Goal: Task Accomplishment & Management: Manage account settings

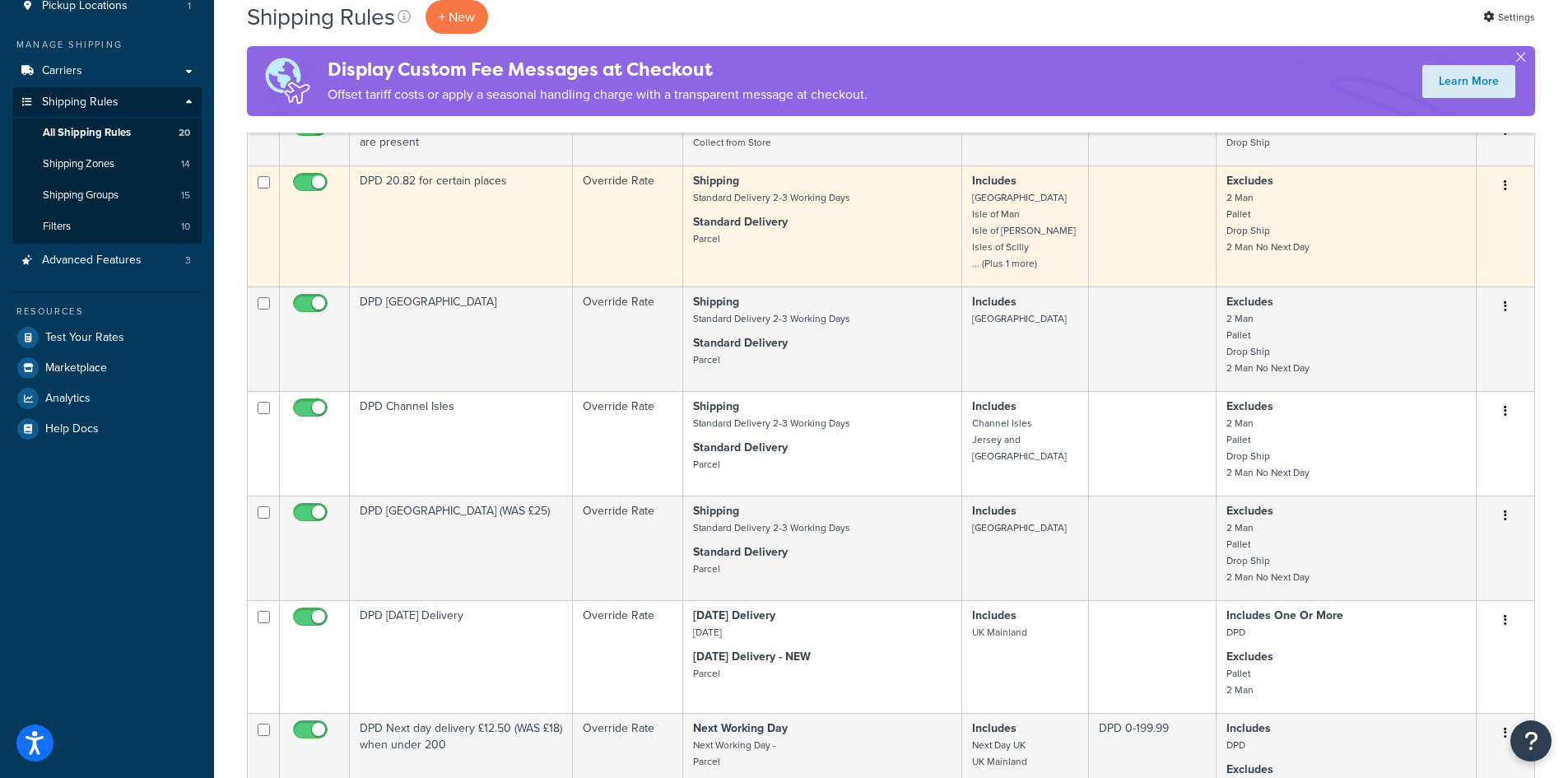
scroll to position [165, 0]
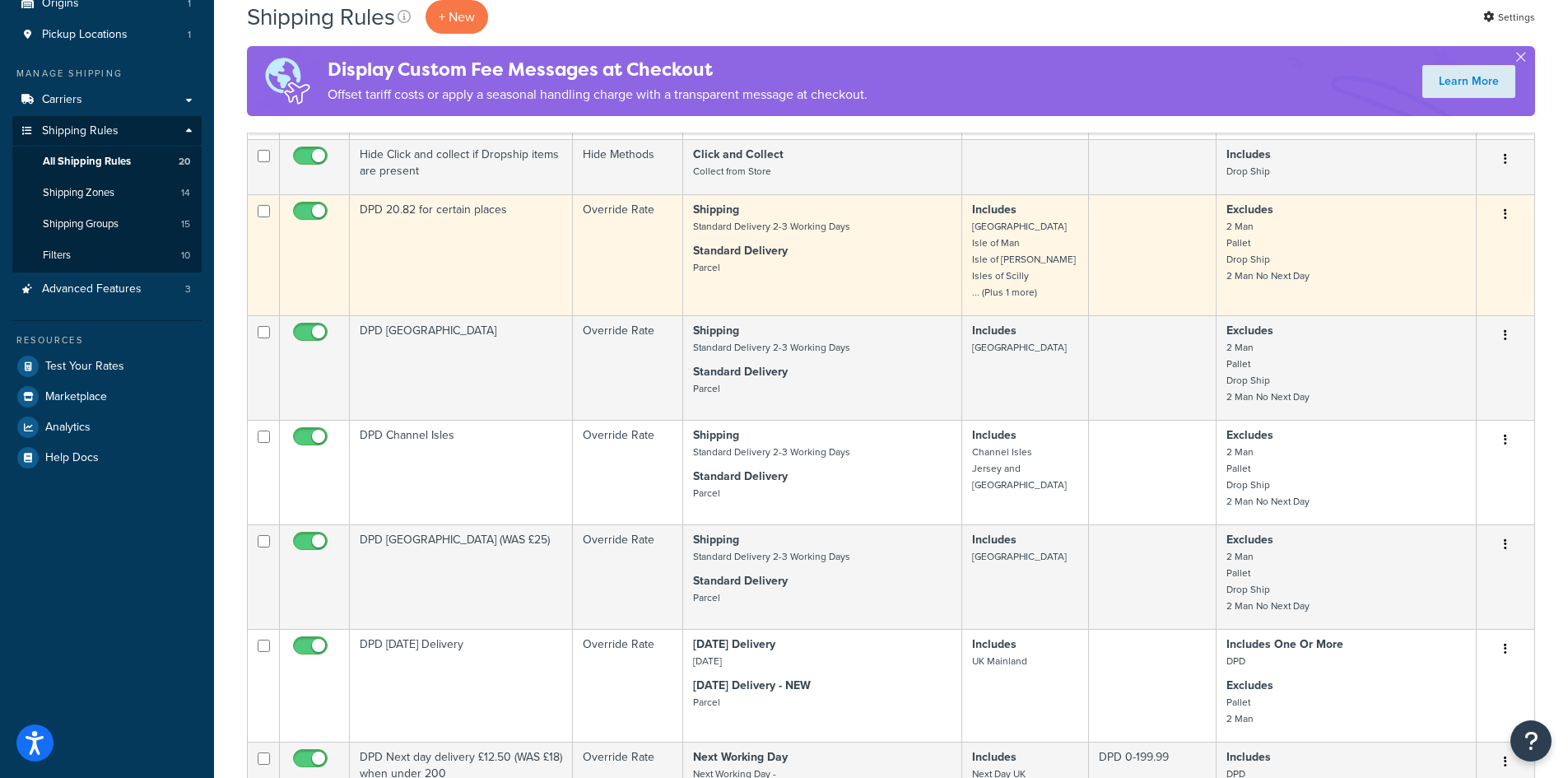
click at [1024, 261] on small "Scottish Islands Isle of Man Isle of Wright Isles of Scilly ... (Plus 1 more)" at bounding box center [1024, 259] width 103 height 80
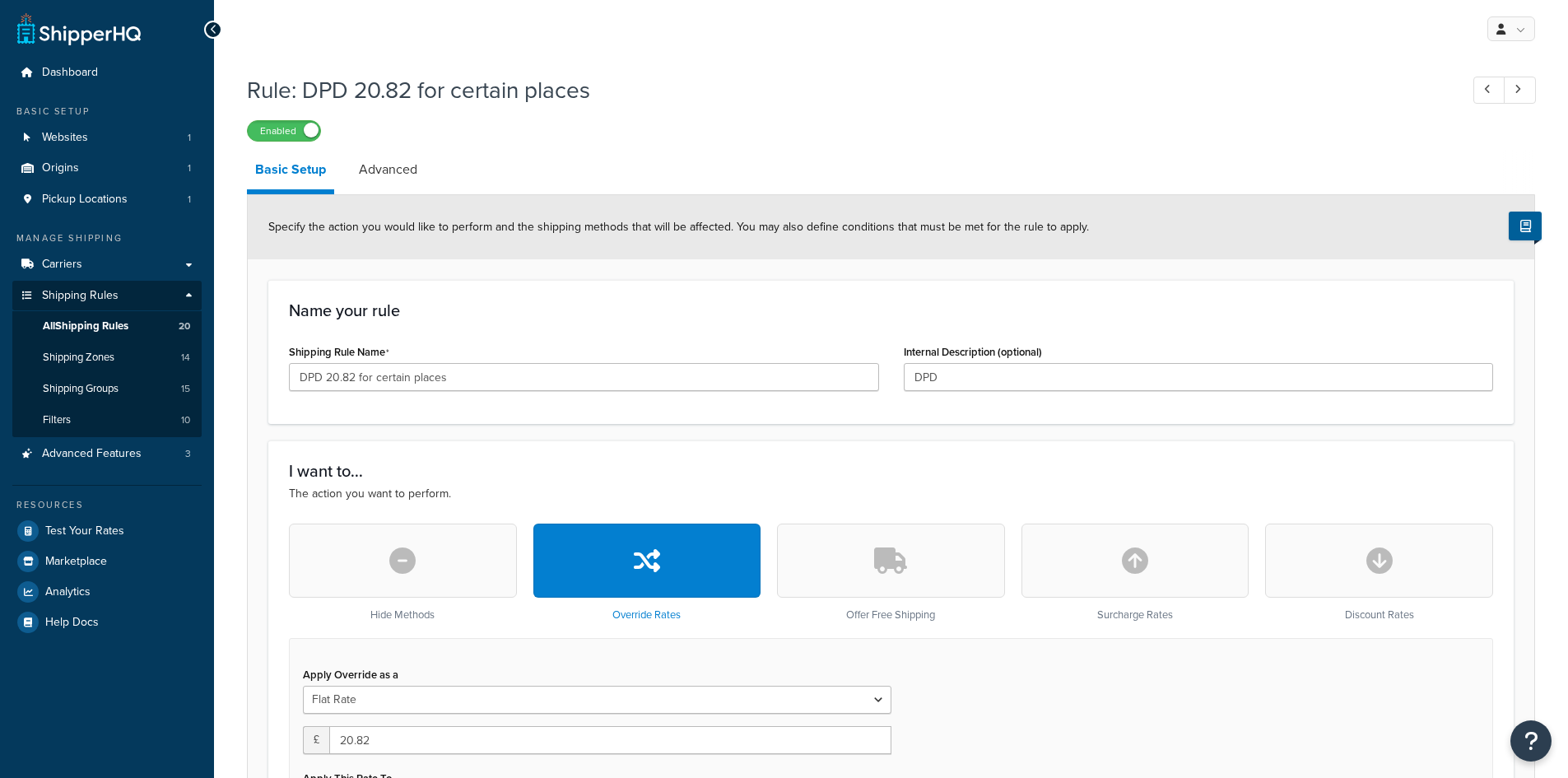
select select "SHIPPING_GROUP"
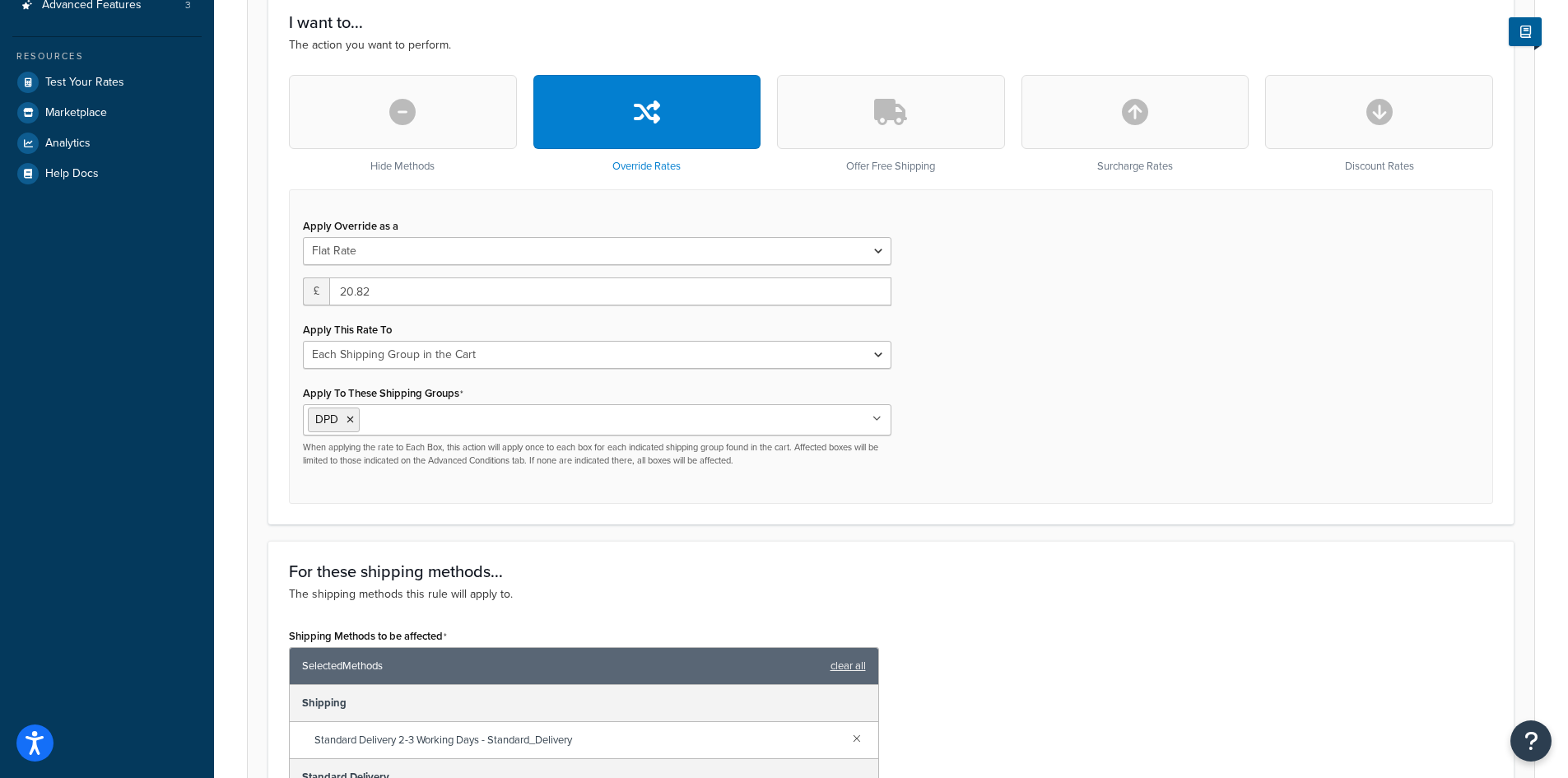
scroll to position [446, 0]
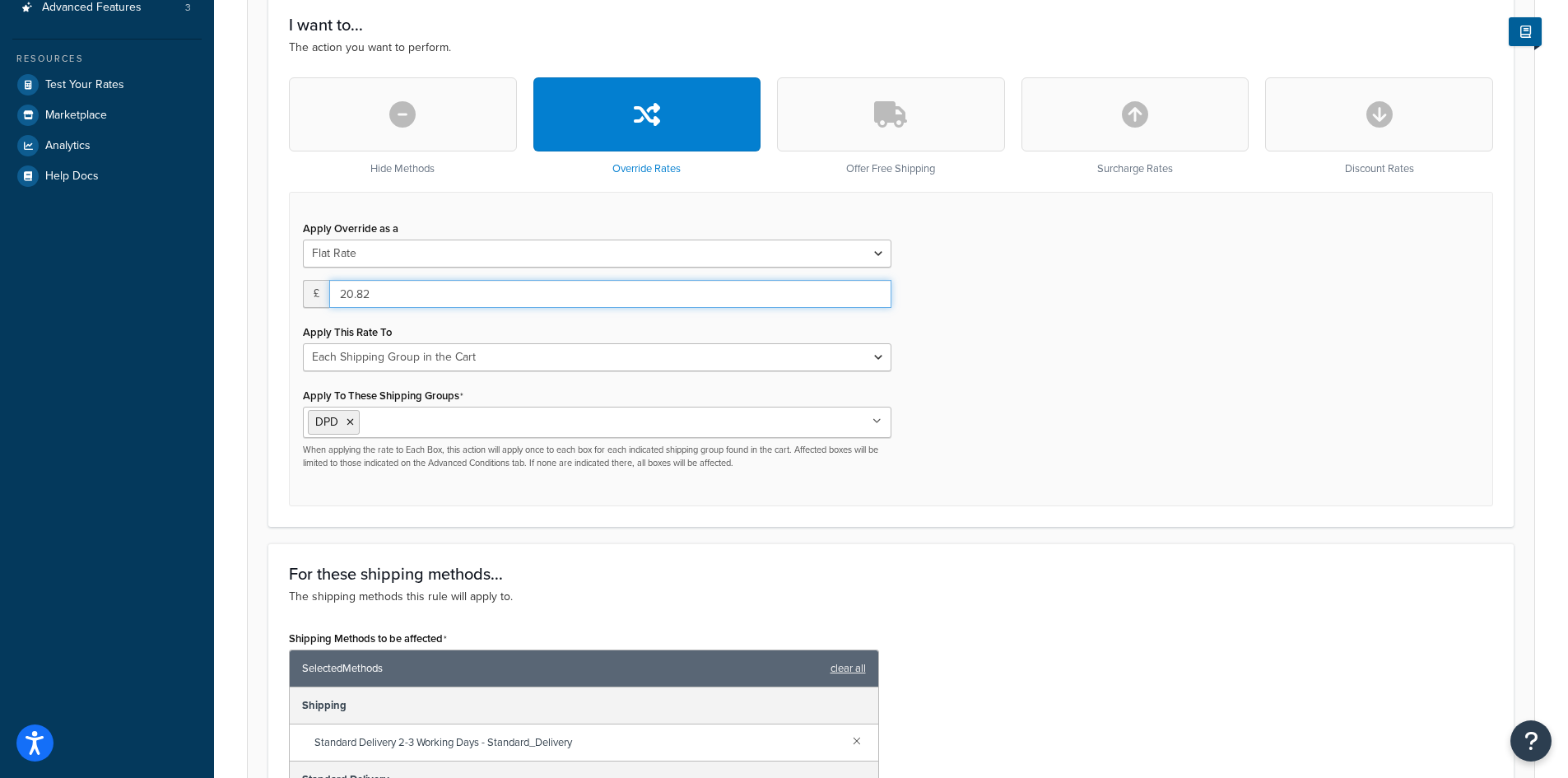
click at [382, 294] on input "20.82" at bounding box center [610, 294] width 562 height 28
click at [1145, 412] on div "Apply Override as a Flat Rate Percentage Flat Rate & Percentage £ 20.82 Apply T…" at bounding box center [890, 349] width 1204 height 315
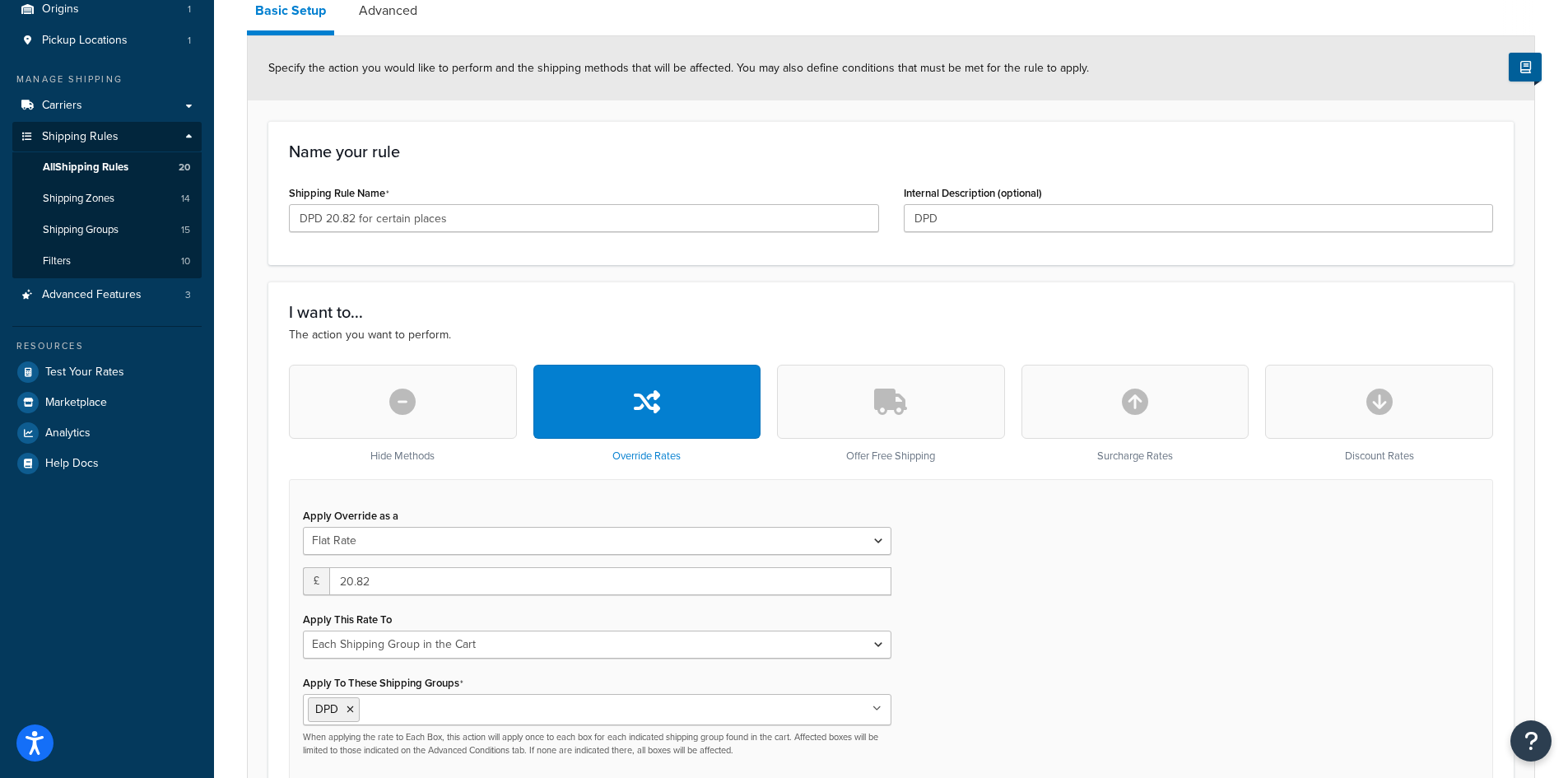
scroll to position [0, 0]
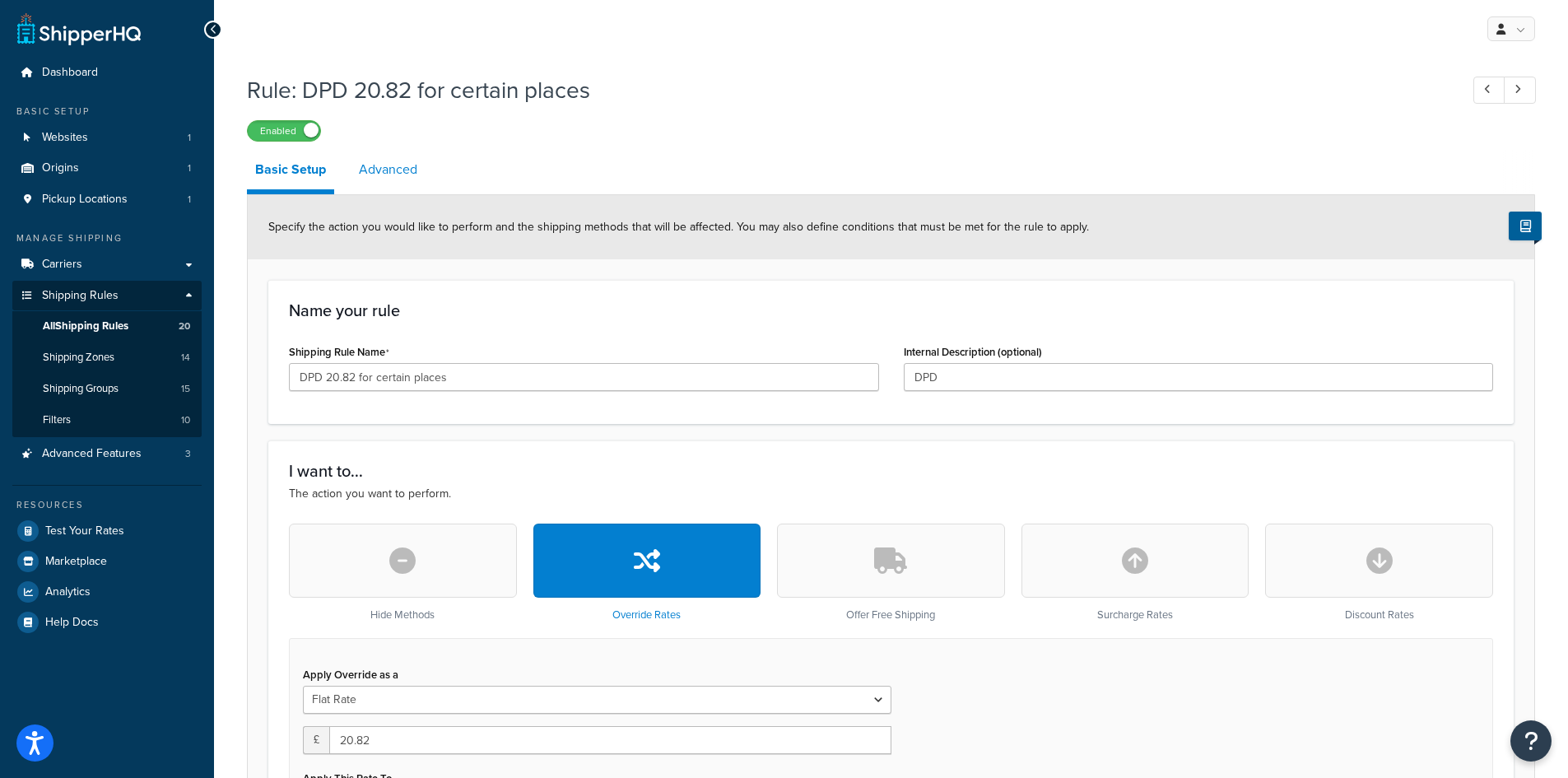
click at [398, 168] on link "Advanced" at bounding box center [388, 170] width 75 height 40
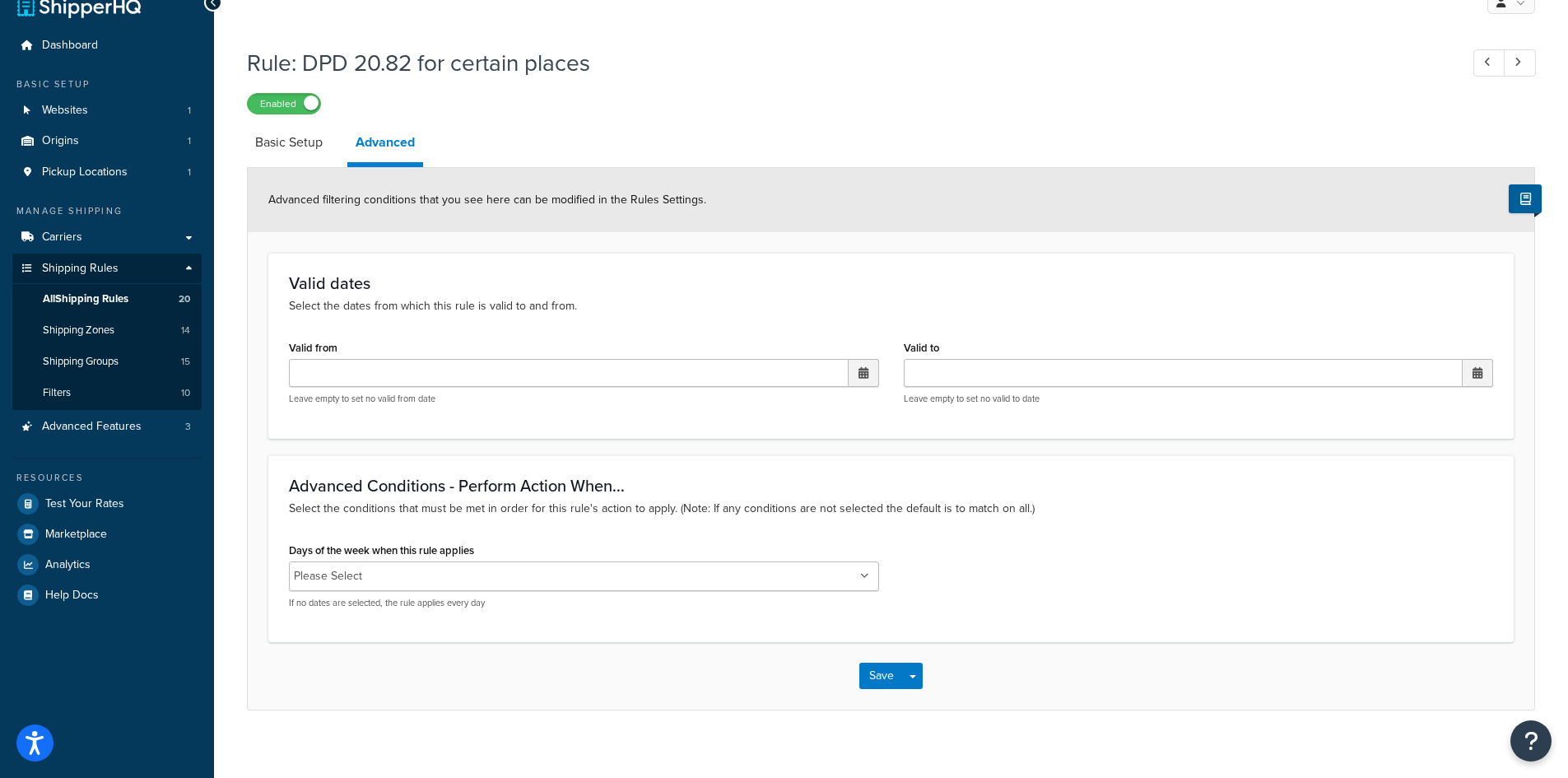
scroll to position [42, 0]
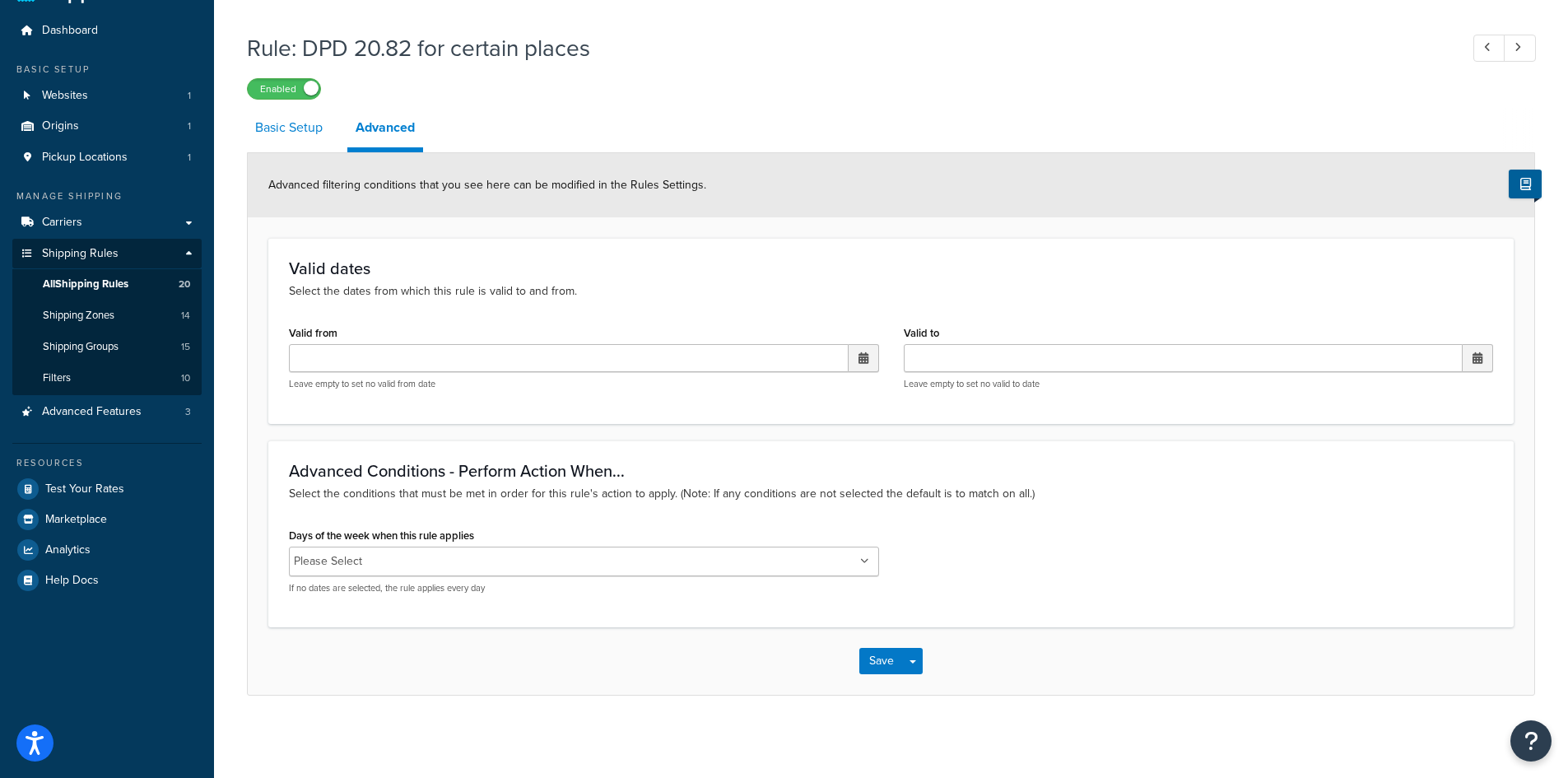
click at [283, 123] on link "Basic Setup" at bounding box center [288, 127] width 84 height 40
select select "SHIPPING_GROUP"
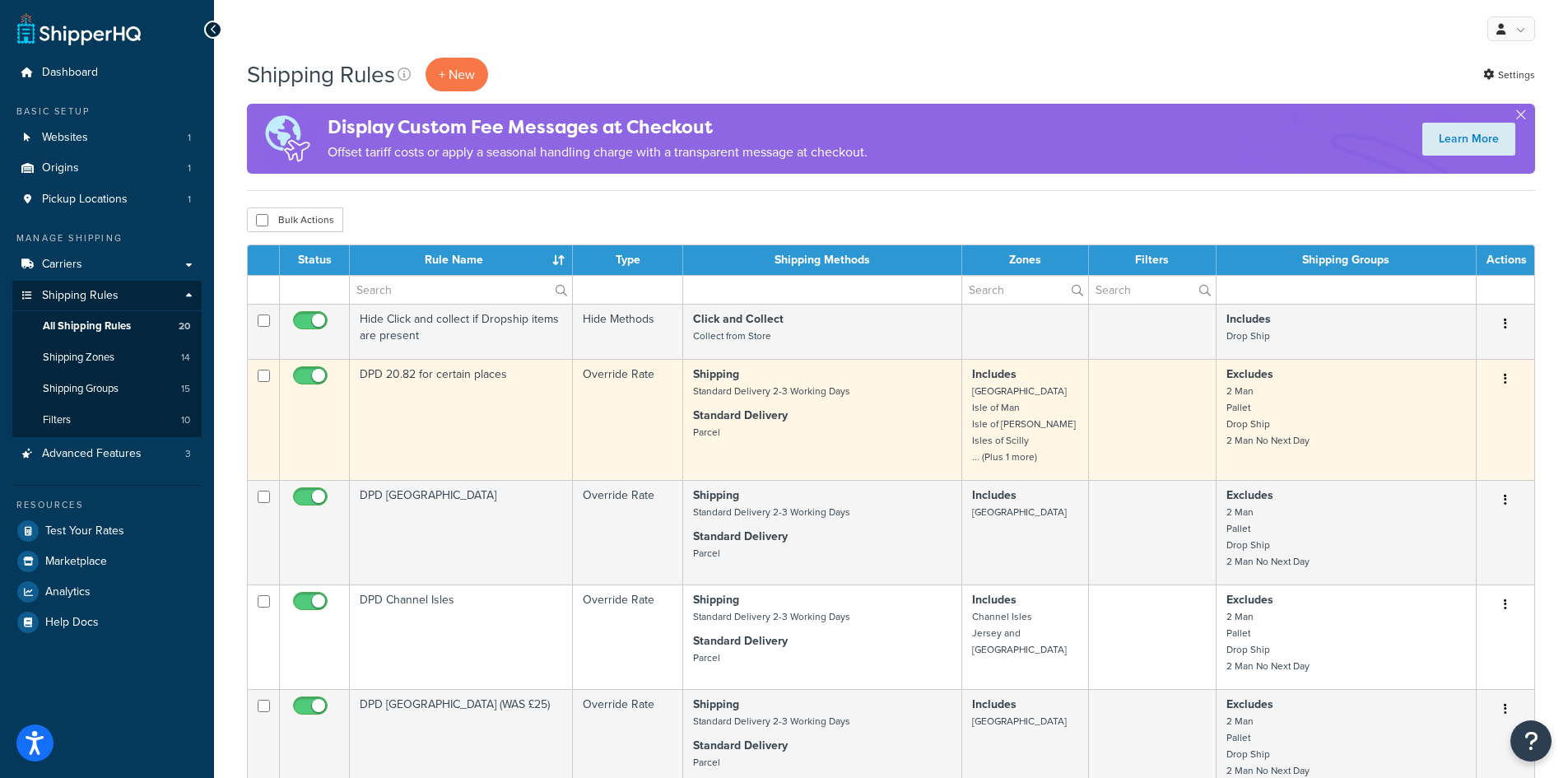
click at [1509, 379] on button "button" at bounding box center [1505, 380] width 23 height 26
click at [1451, 412] on link "Edit" at bounding box center [1451, 410] width 130 height 34
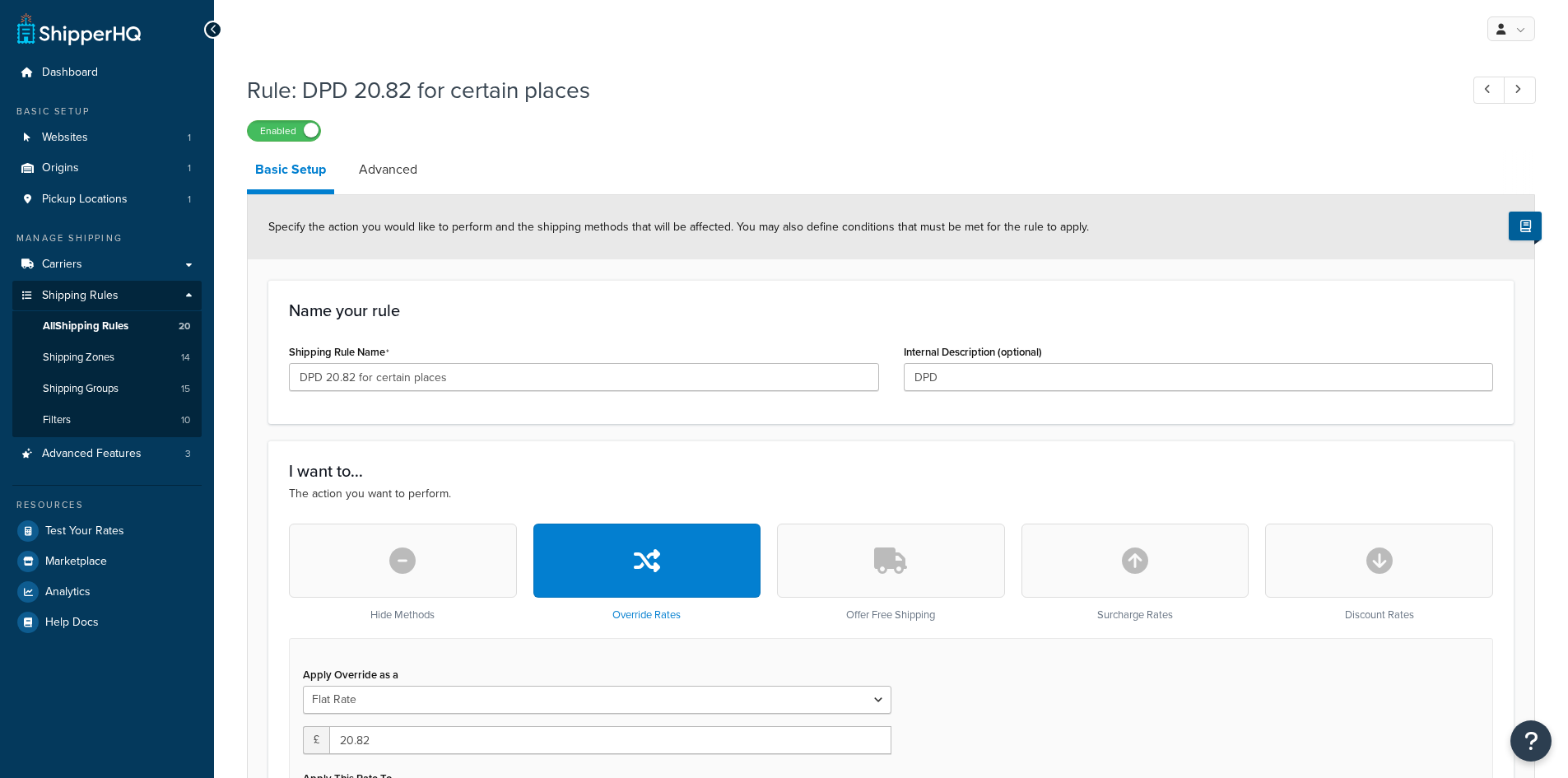
select select "SHIPPING_GROUP"
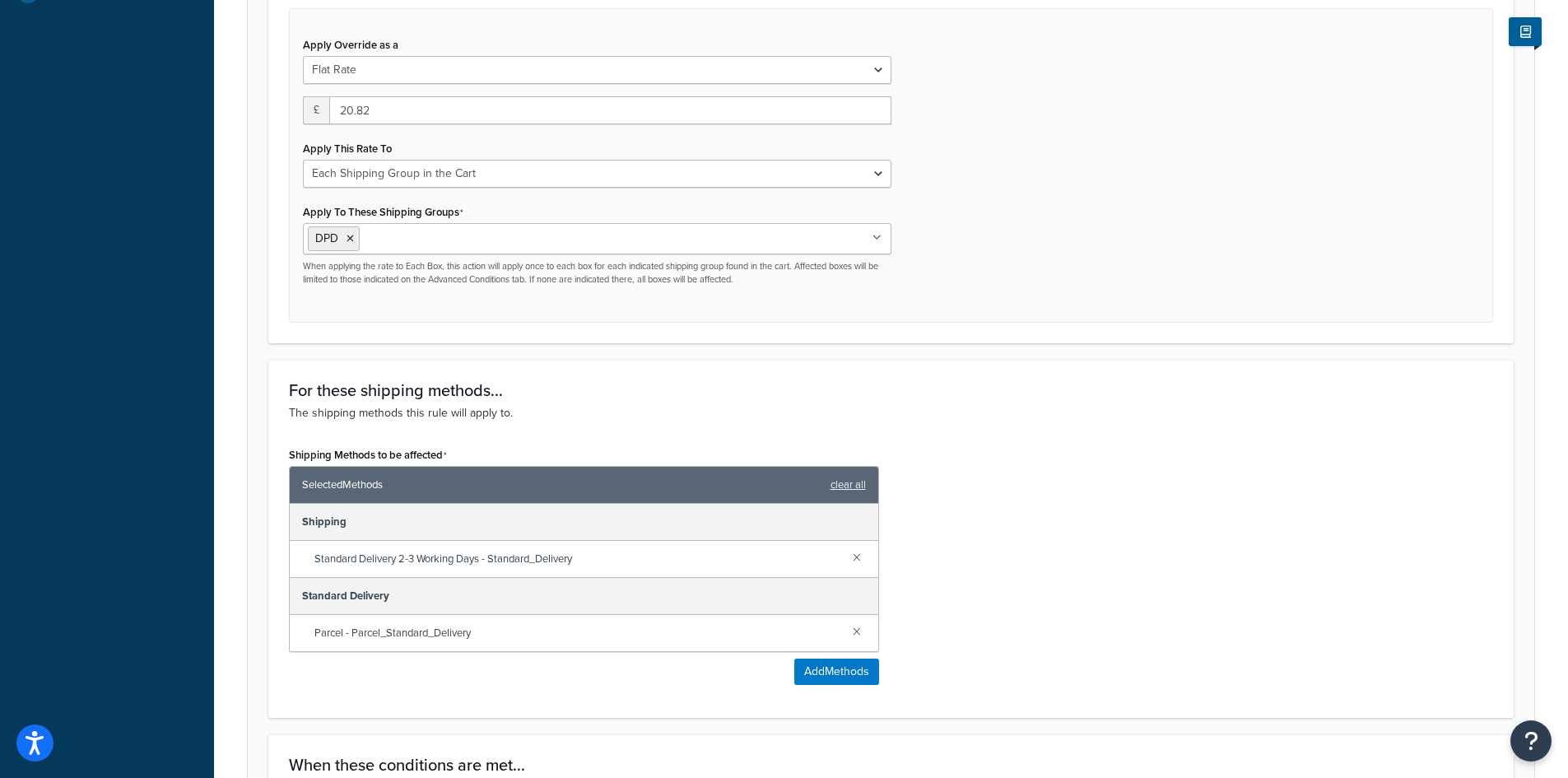
scroll to position [329, 0]
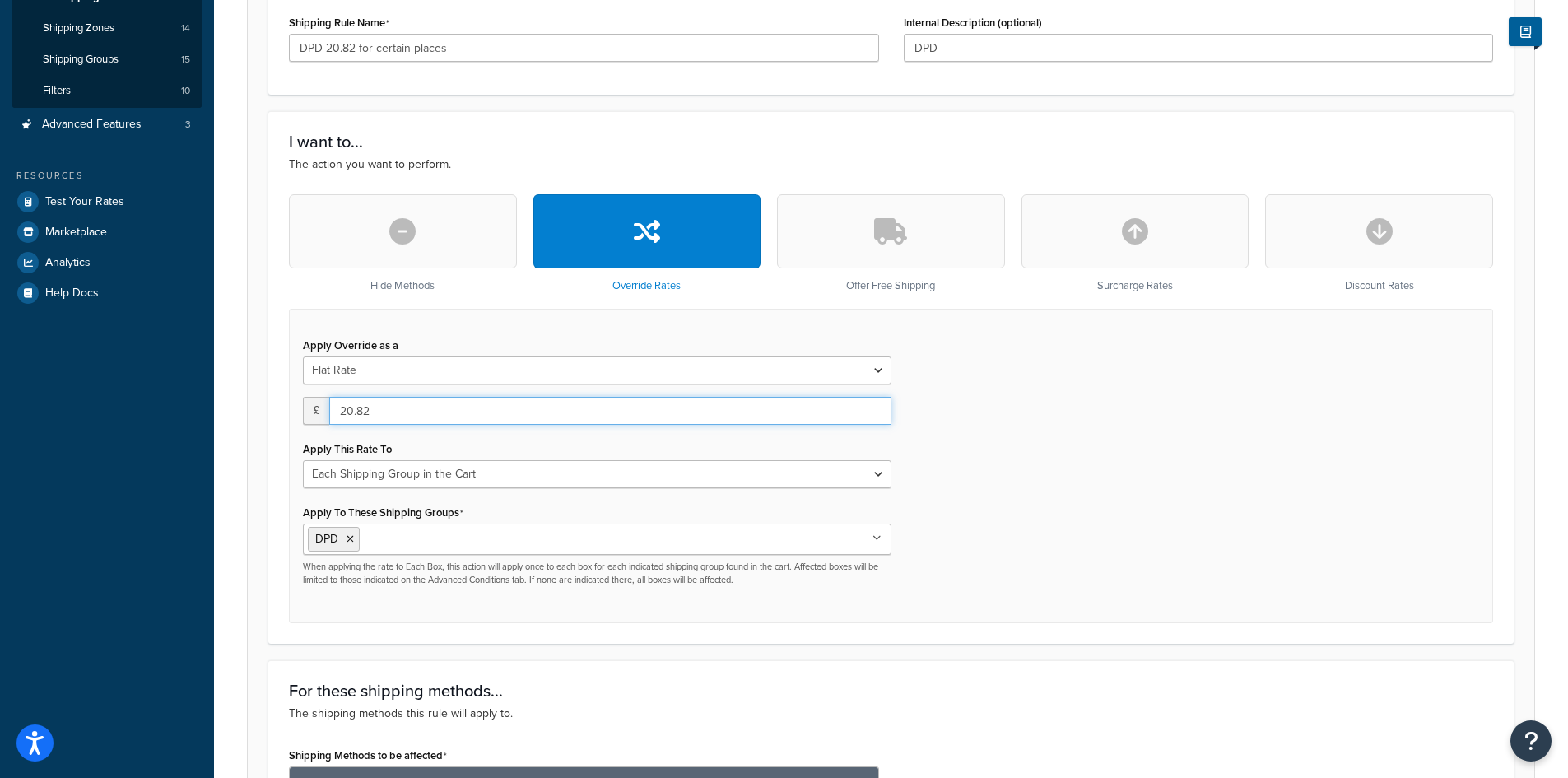
click at [398, 421] on input "20.82" at bounding box center [610, 411] width 562 height 28
click at [1048, 411] on div "Apply Override as a Flat Rate Percentage Flat Rate & Percentage £ 20.82 Apply T…" at bounding box center [890, 466] width 1204 height 315
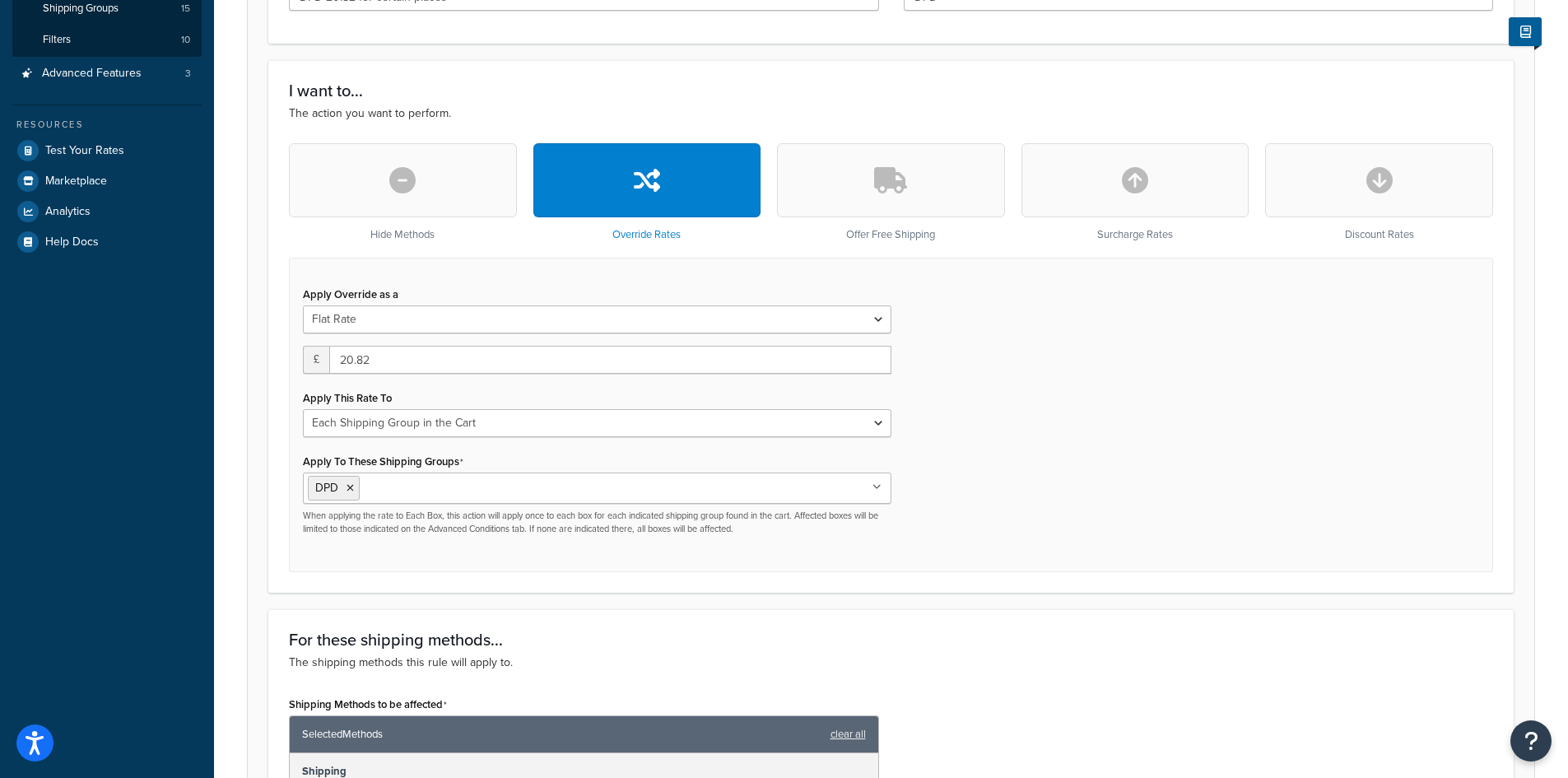
scroll to position [411, 0]
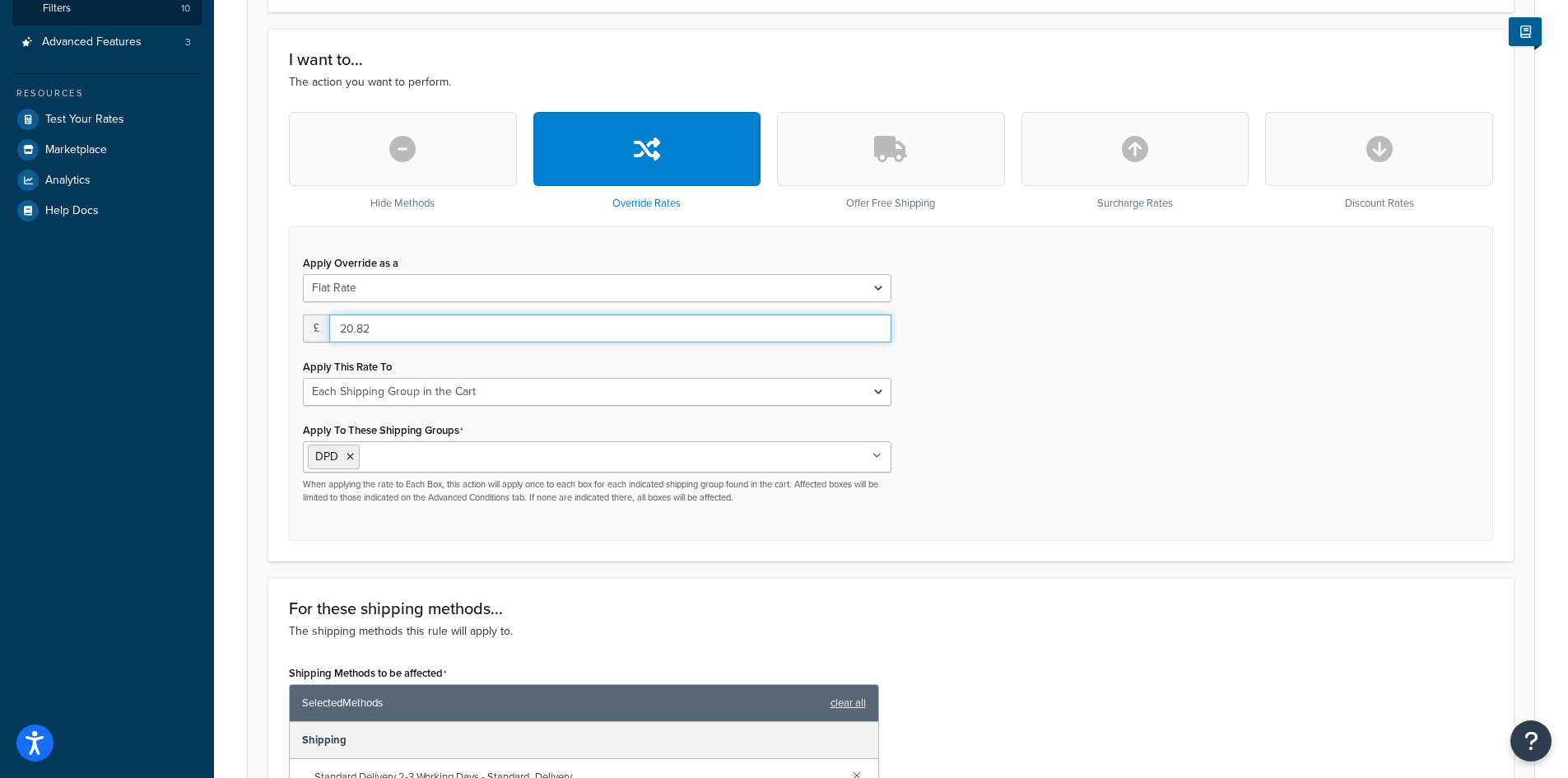
click at [495, 334] on input "20.82" at bounding box center [610, 329] width 562 height 28
click at [1005, 352] on div "Apply Override as a Flat Rate Percentage Flat Rate & Percentage £ 20.82 Apply T…" at bounding box center [890, 384] width 1204 height 315
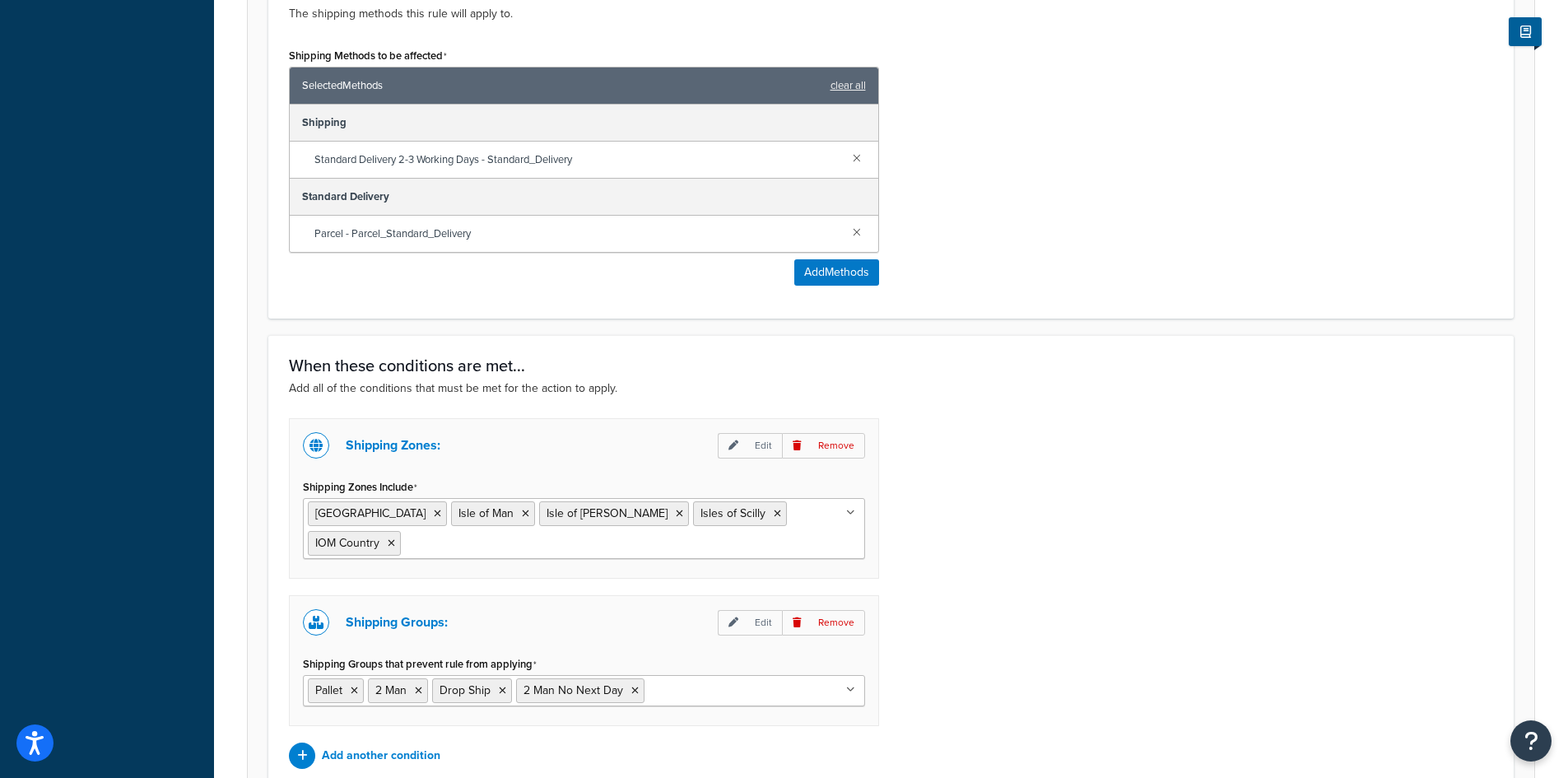
scroll to position [1187, 0]
